Goal: Use online tool/utility: Utilize a website feature to perform a specific function

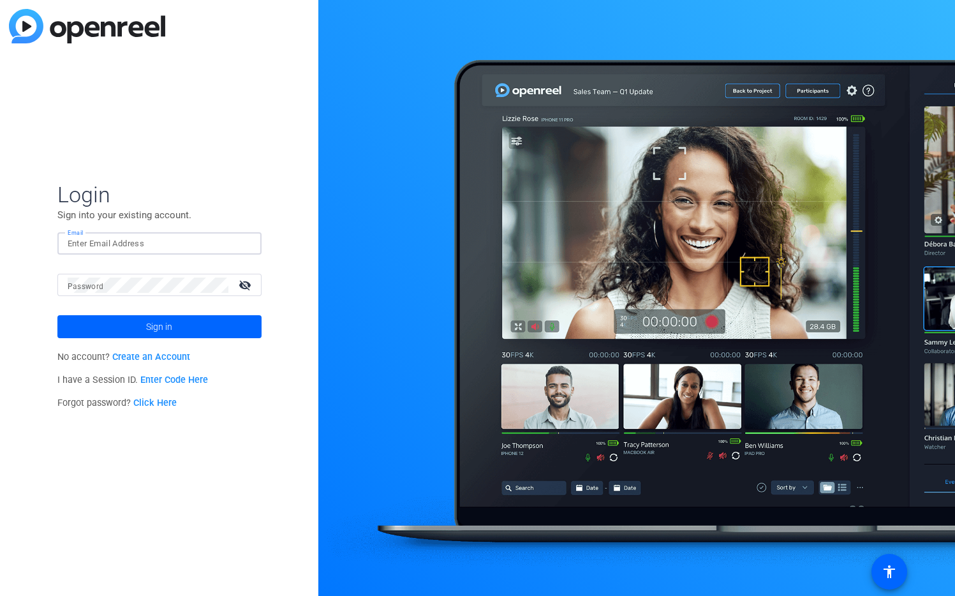
click at [173, 244] on input "Email" at bounding box center [160, 243] width 184 height 15
click at [244, 240] on img at bounding box center [240, 243] width 9 height 15
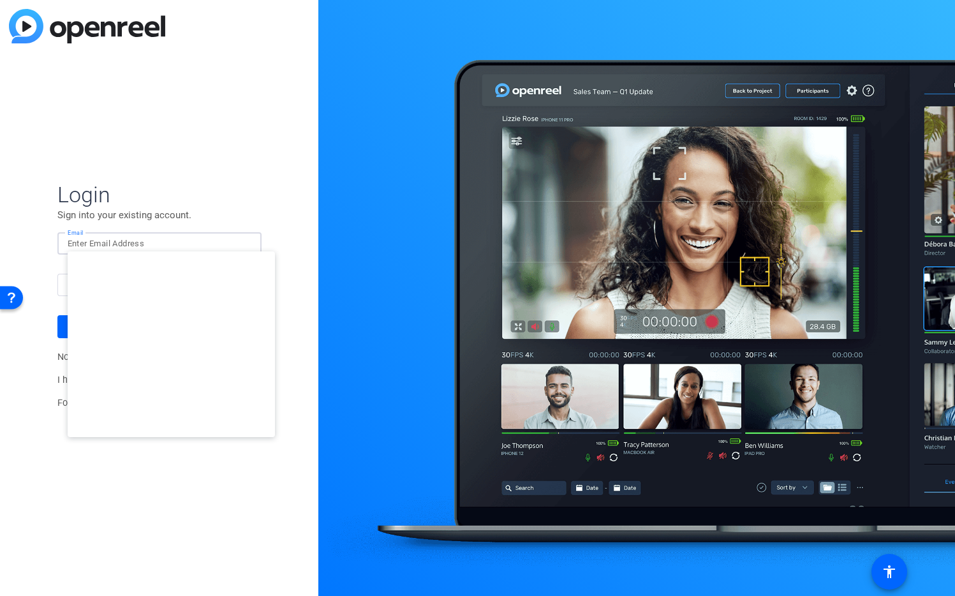
type input "[EMAIL_ADDRESS][DOMAIN_NAME]"
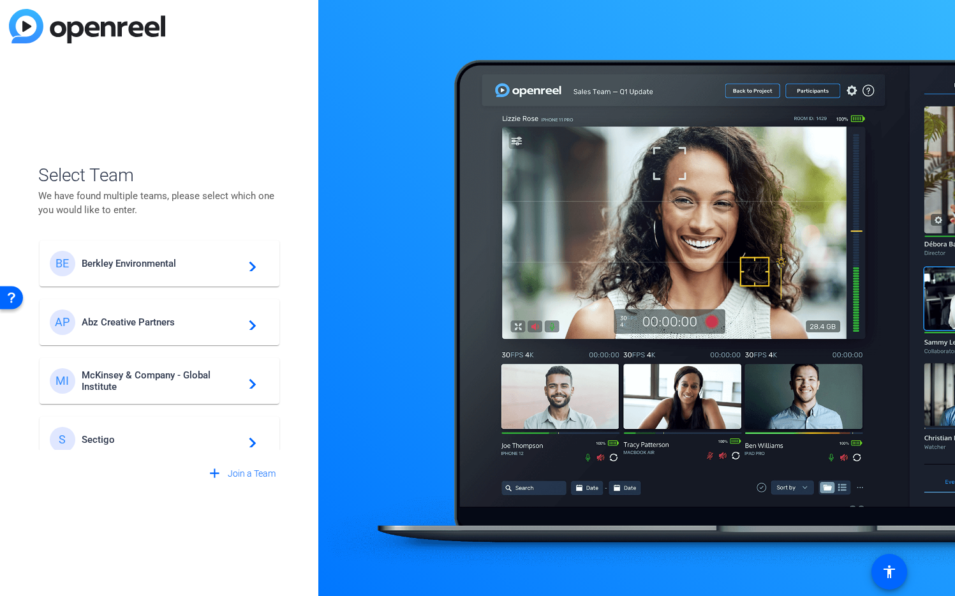
scroll to position [366, 0]
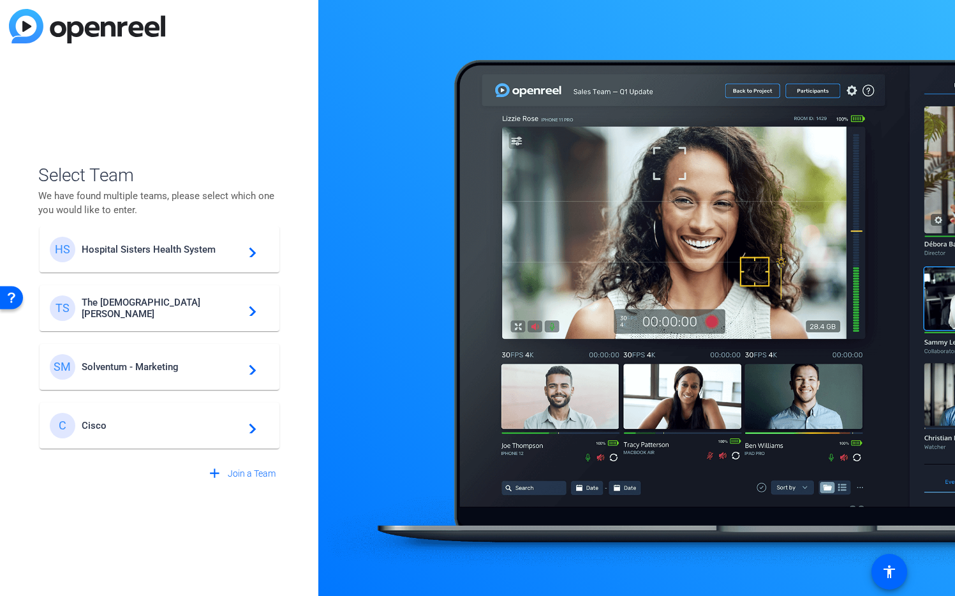
click at [102, 425] on span "Cisco" at bounding box center [161, 425] width 159 height 11
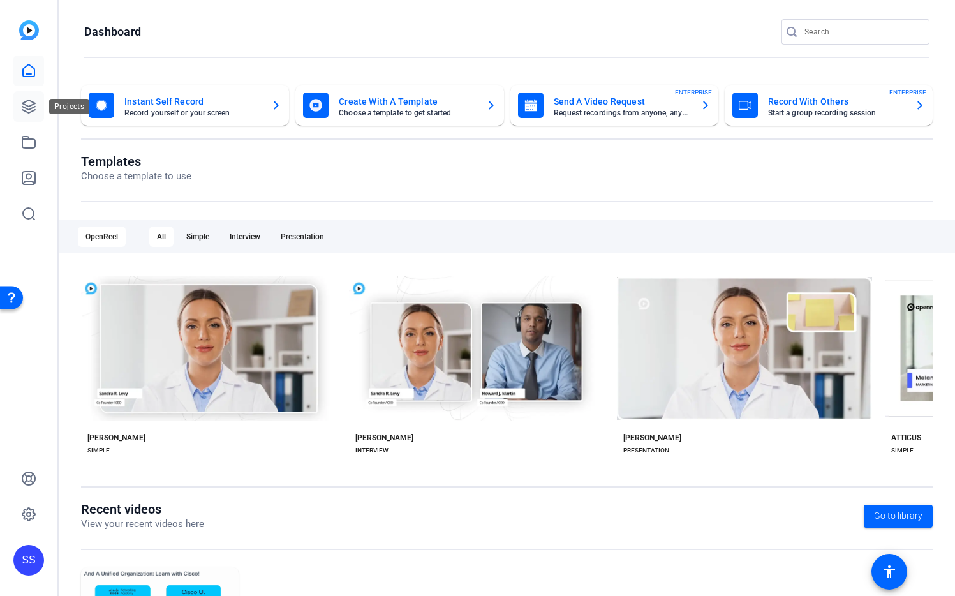
click at [20, 113] on link at bounding box center [28, 106] width 31 height 31
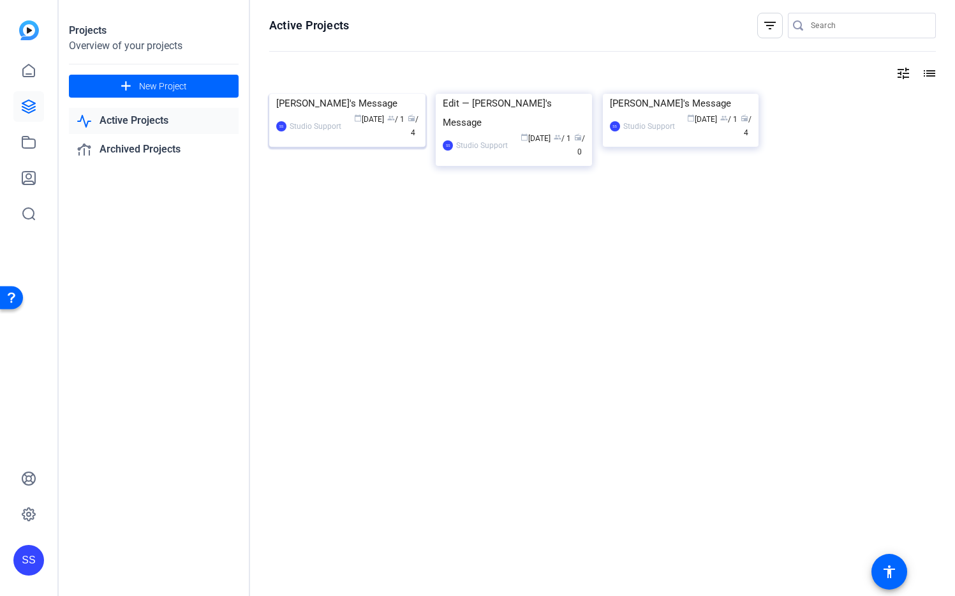
click at [344, 94] on img at bounding box center [347, 94] width 156 height 0
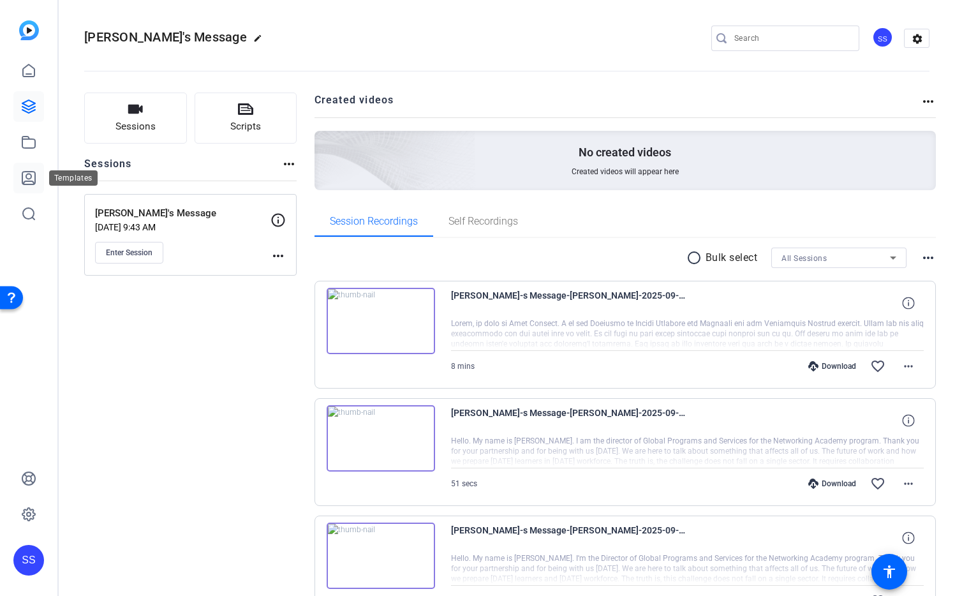
click at [25, 172] on icon at bounding box center [28, 177] width 15 height 15
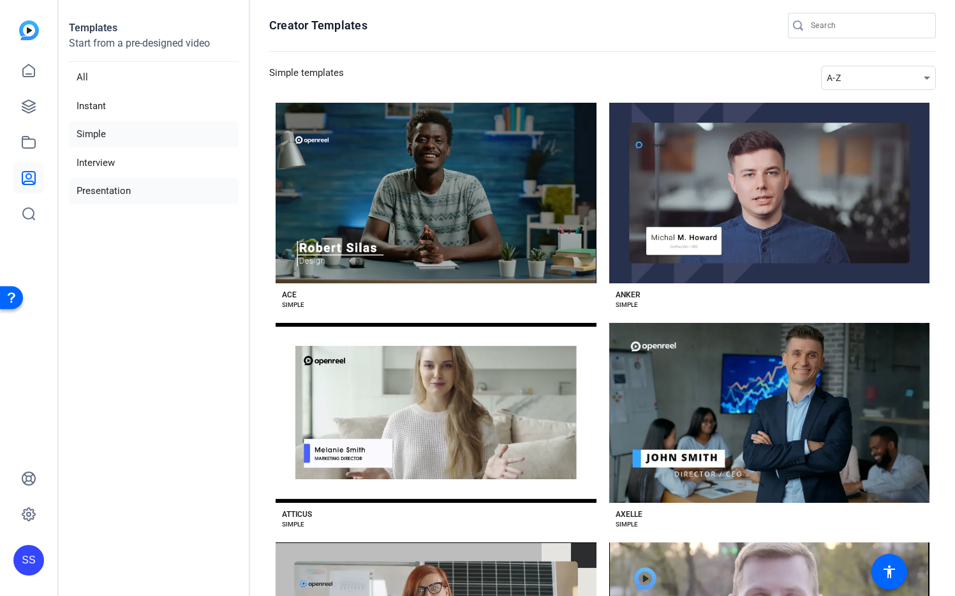
click at [128, 193] on li "Presentation" at bounding box center [154, 191] width 170 height 26
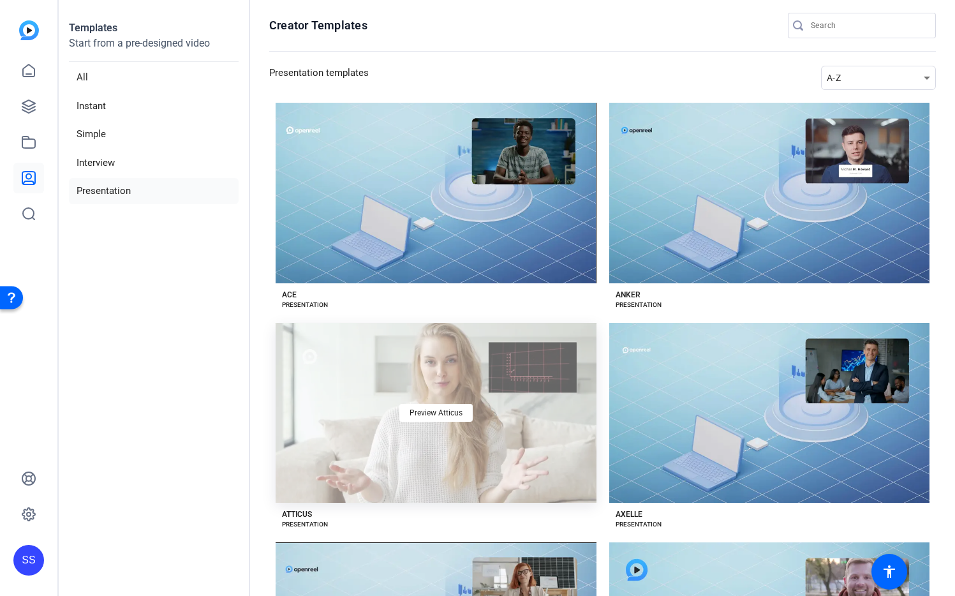
click at [549, 413] on div "Preview Atticus" at bounding box center [436, 413] width 321 height 180
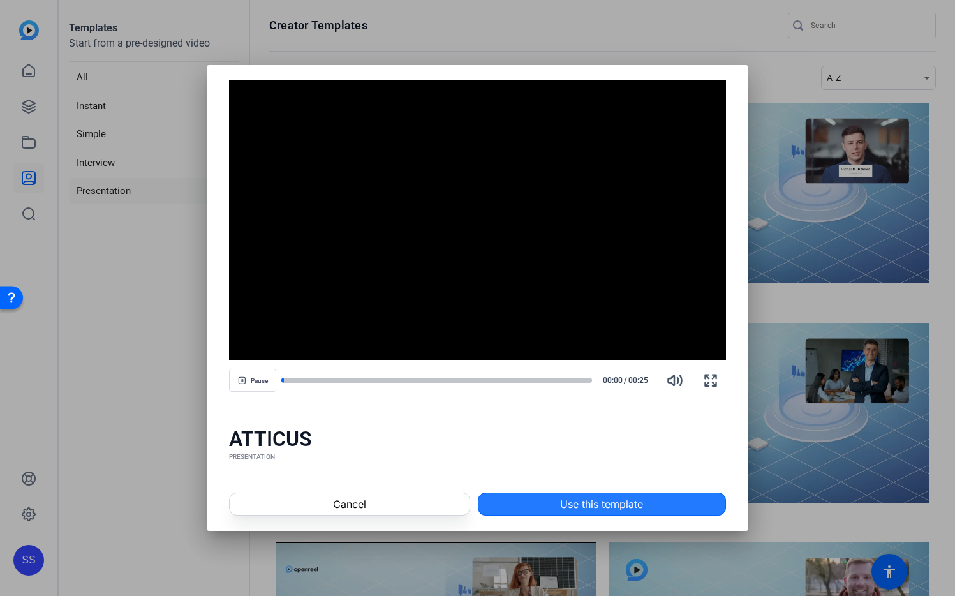
click at [601, 511] on span "Use this template" at bounding box center [601, 503] width 83 height 15
